Goal: Transaction & Acquisition: Purchase product/service

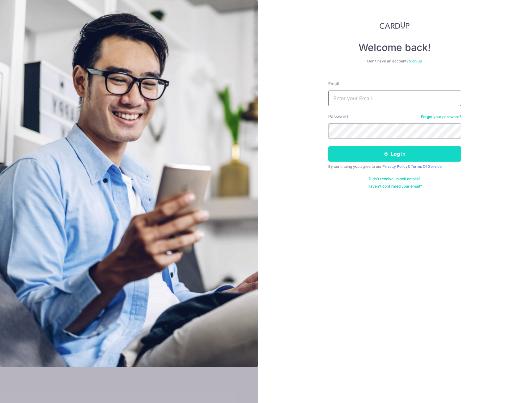
type input "[EMAIL_ADDRESS][DOMAIN_NAME]"
click at [393, 159] on button "Log in" at bounding box center [394, 153] width 133 height 15
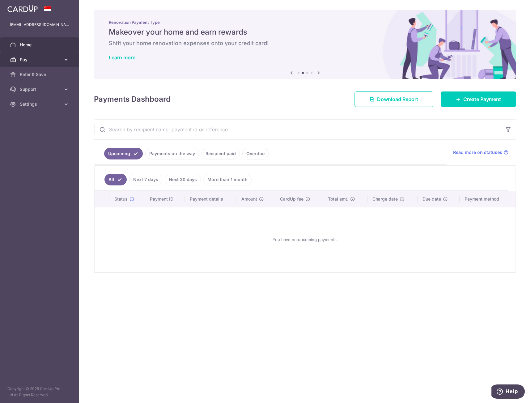
click at [42, 63] on link "Pay" at bounding box center [39, 59] width 79 height 15
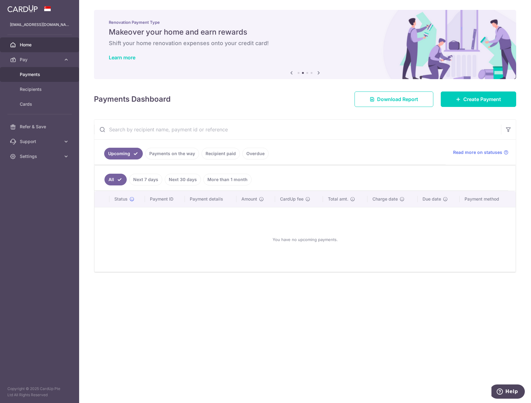
click at [39, 72] on span "Payments" at bounding box center [40, 74] width 41 height 6
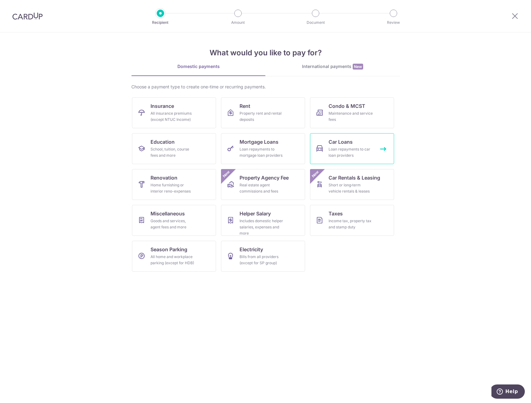
click at [356, 145] on link "Car Loans Loan repayments to car loan providers" at bounding box center [352, 148] width 84 height 31
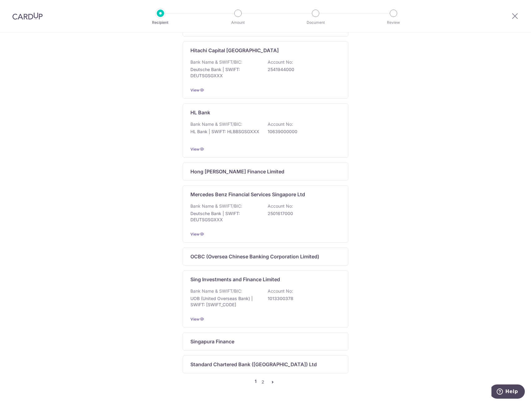
scroll to position [269, 0]
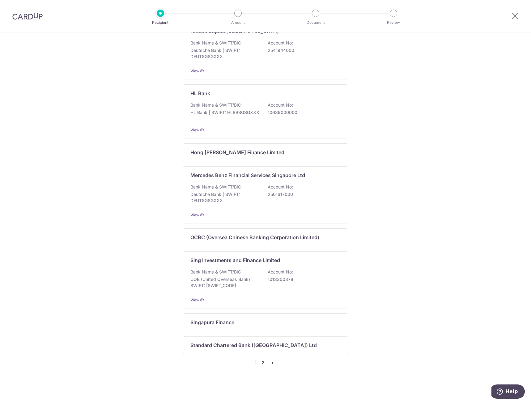
click at [261, 363] on link "2" at bounding box center [262, 362] width 7 height 7
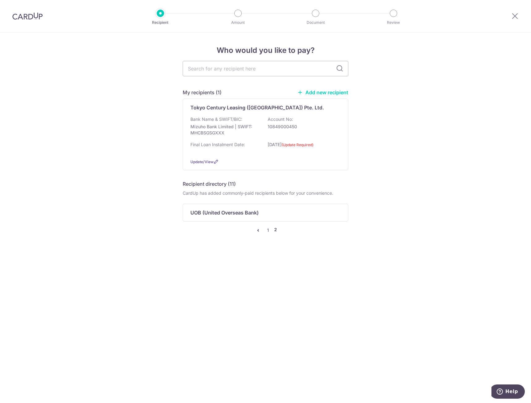
scroll to position [0, 0]
click at [268, 232] on link "1" at bounding box center [267, 229] width 7 height 7
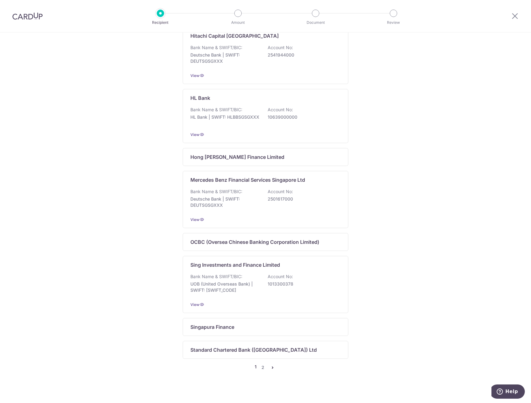
scroll to position [269, 0]
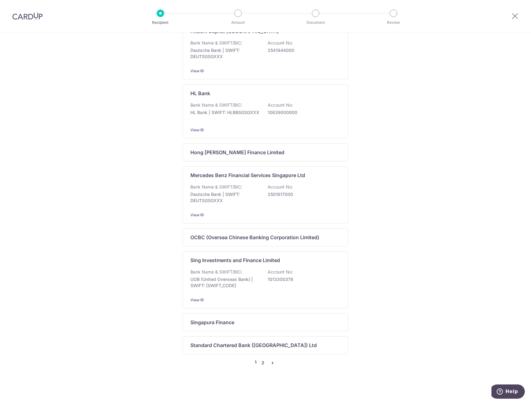
click at [259, 362] on link "2" at bounding box center [262, 362] width 7 height 7
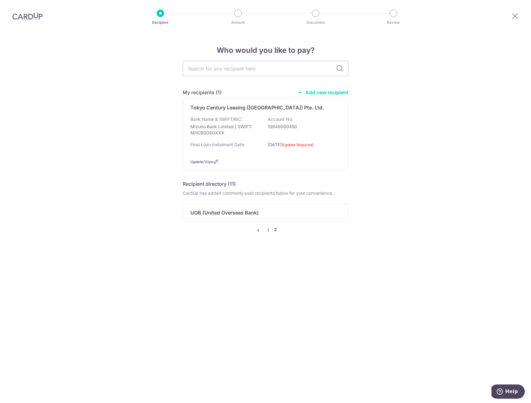
click at [336, 89] on link "Add new recipient" at bounding box center [322, 92] width 51 height 6
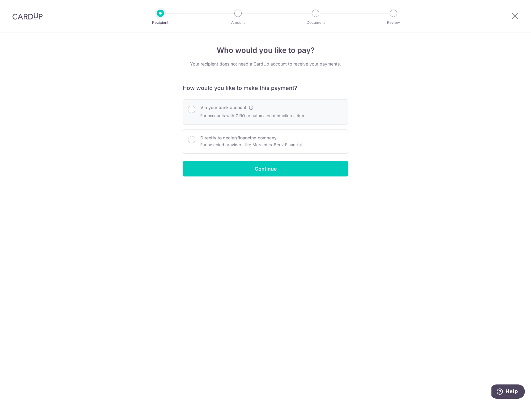
click at [312, 115] on div "Via your bank account For accounts with GIRO or automated deduction setup" at bounding box center [265, 111] width 155 height 15
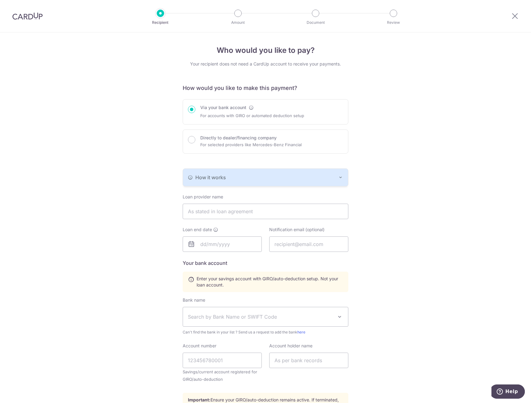
click at [333, 178] on div "How it works" at bounding box center [265, 177] width 155 height 7
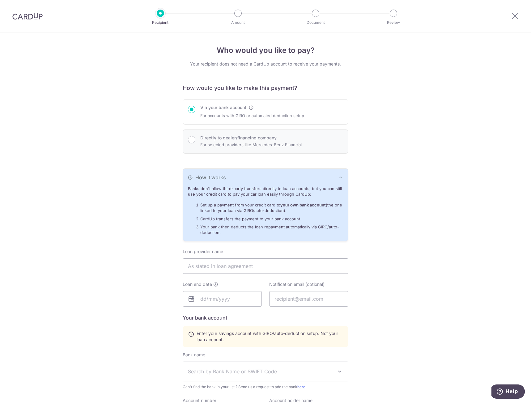
click at [195, 140] on div "Directly to dealer/financing company For selected providers like Mercedes-Benz …" at bounding box center [265, 142] width 155 height 14
radio input "false"
radio input "true"
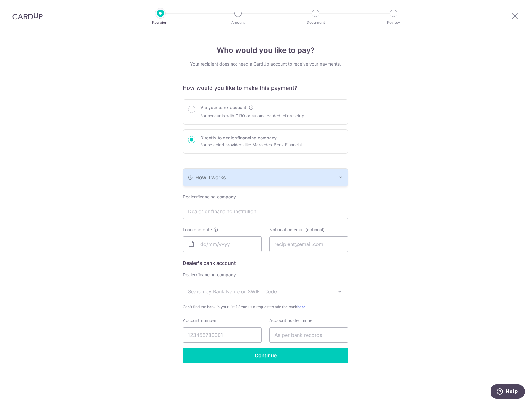
click at [327, 177] on div "How it works" at bounding box center [265, 177] width 155 height 7
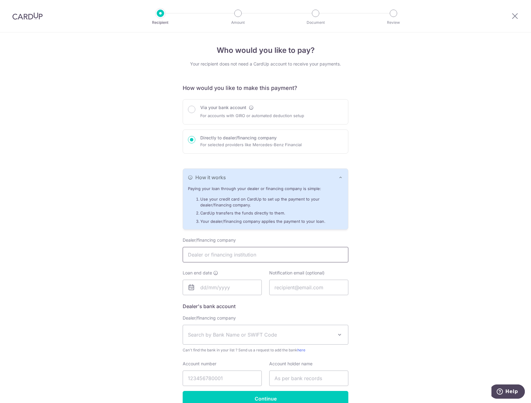
click at [279, 255] on input "text" at bounding box center [266, 254] width 166 height 15
click at [261, 255] on input "text" at bounding box center [266, 254] width 166 height 15
type input "maybank"
click at [467, 259] on div "Who would you like to pay? Your recipient does not need a CardUp account to rec…" at bounding box center [265, 233] width 531 height 403
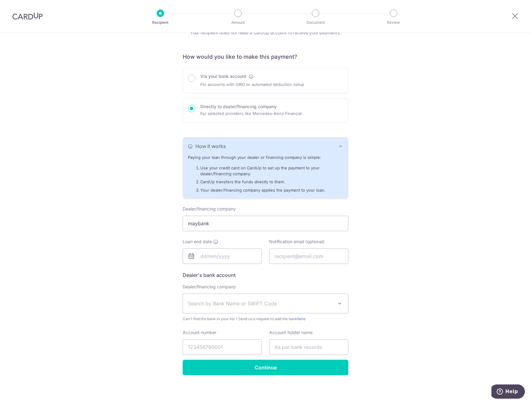
scroll to position [32, 0]
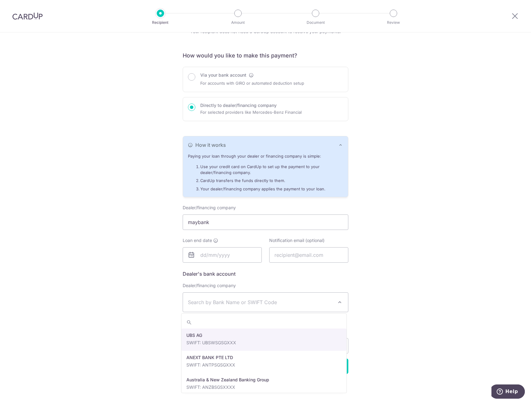
click at [315, 304] on span "Search by Bank Name or SWIFT Code" at bounding box center [260, 301] width 145 height 7
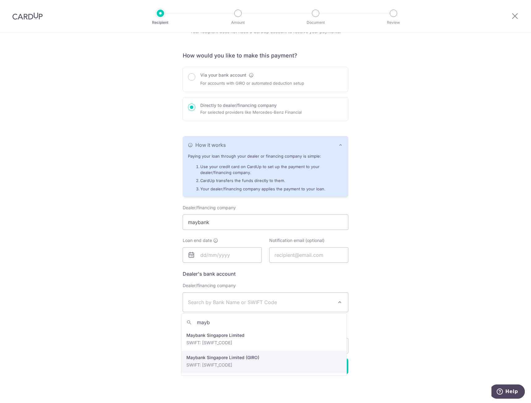
type input "mayb"
select select "22900"
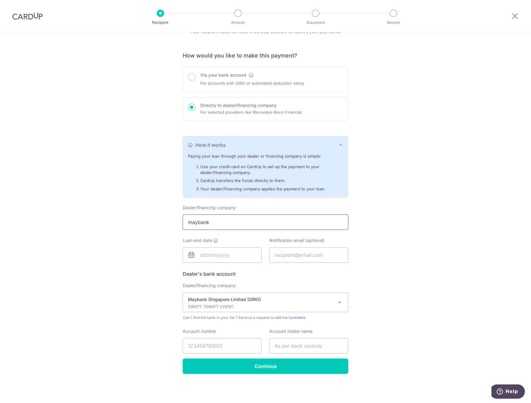
click at [251, 221] on input "maybank" at bounding box center [266, 221] width 166 height 15
click at [235, 346] on input "Account number" at bounding box center [222, 345] width 79 height 15
click at [273, 223] on input "maybank" at bounding box center [266, 221] width 166 height 15
type input "m"
